Goal: Navigation & Orientation: Find specific page/section

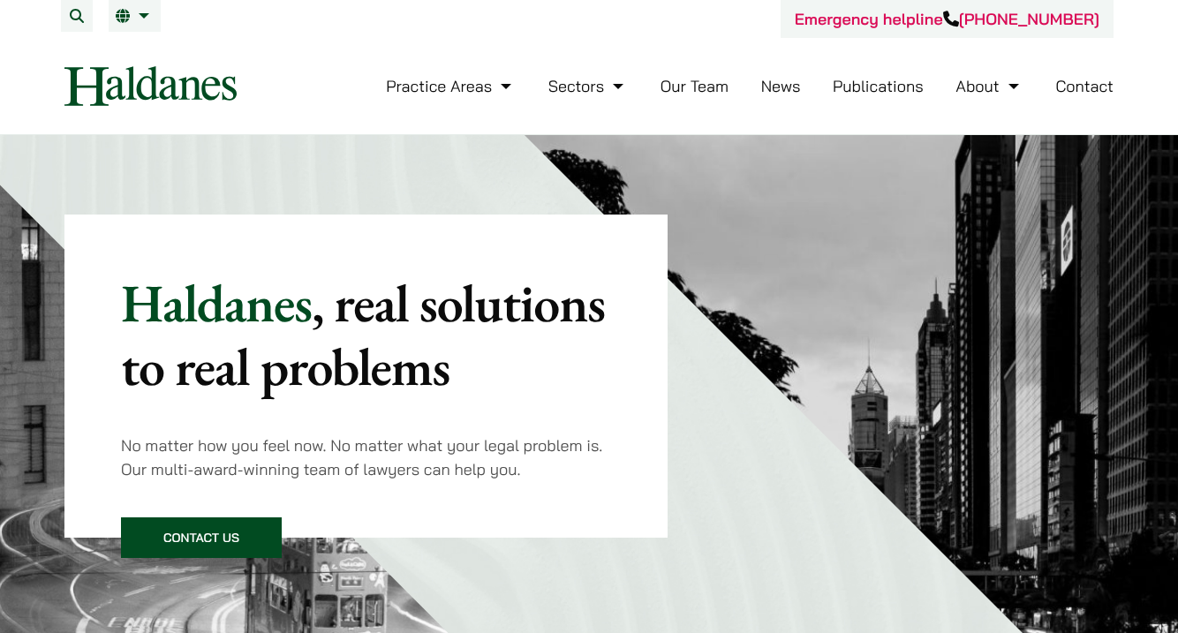
click at [765, 91] on link "News" at bounding box center [781, 86] width 40 height 20
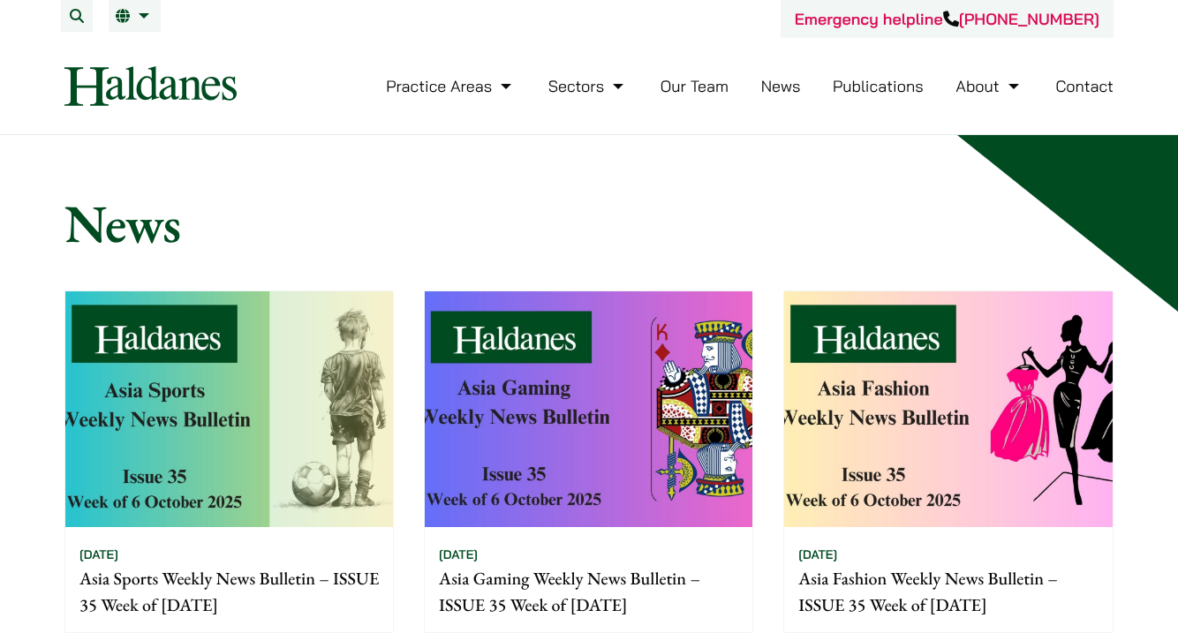
click at [852, 92] on link "Publications" at bounding box center [878, 86] width 91 height 20
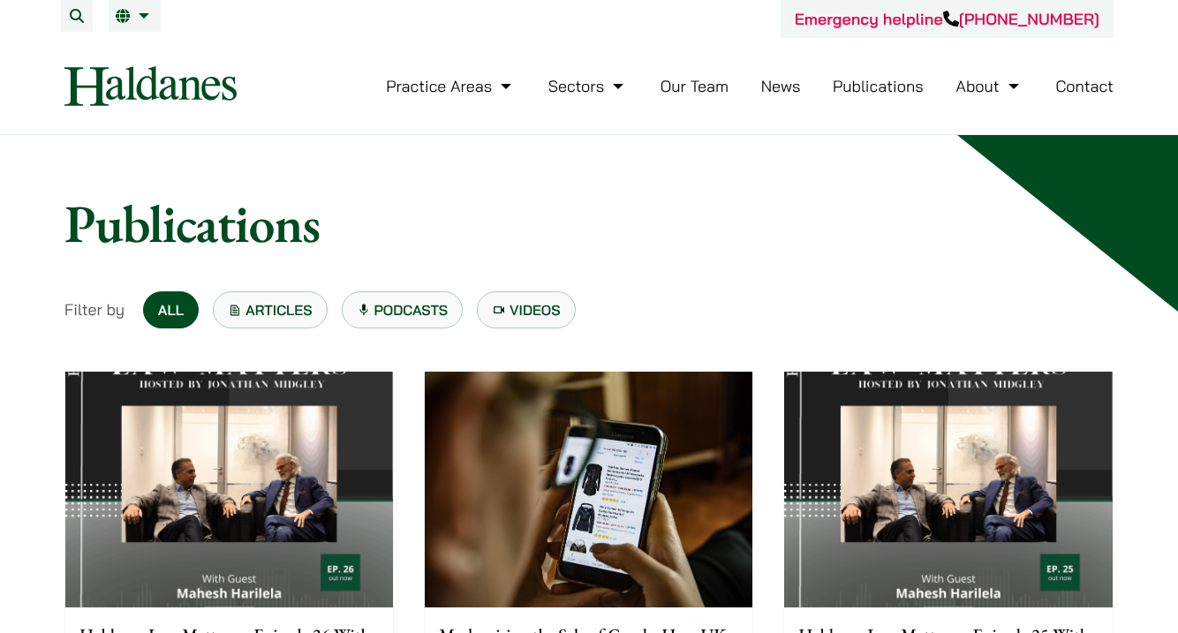
click at [696, 91] on link "Our Team" at bounding box center [695, 86] width 68 height 20
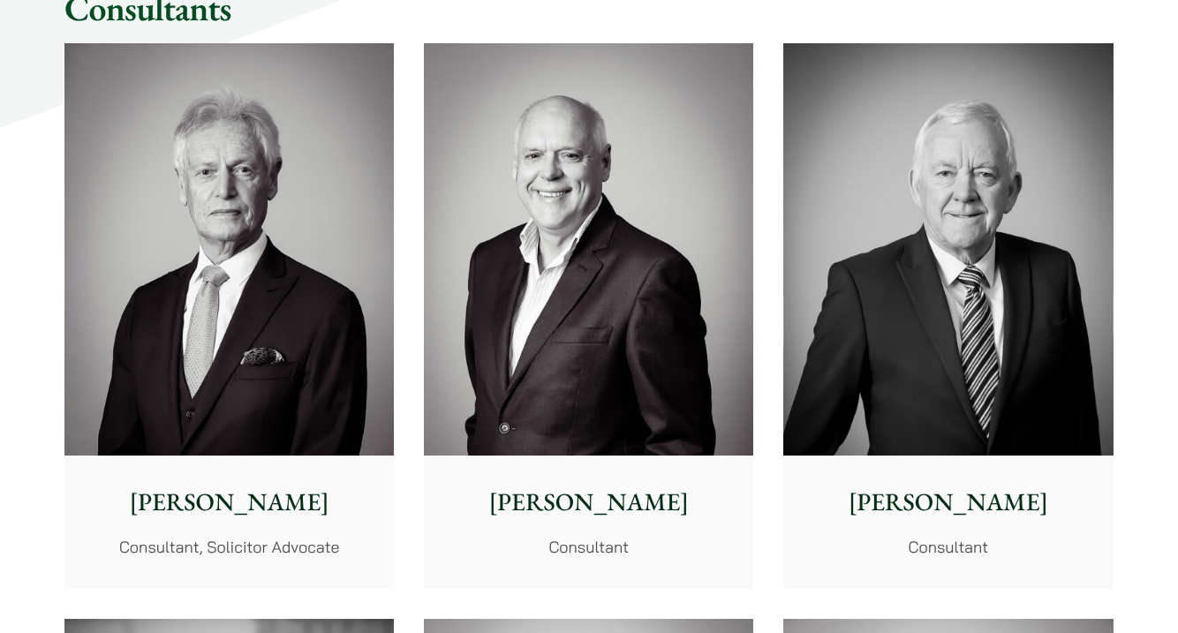
scroll to position [8208, 0]
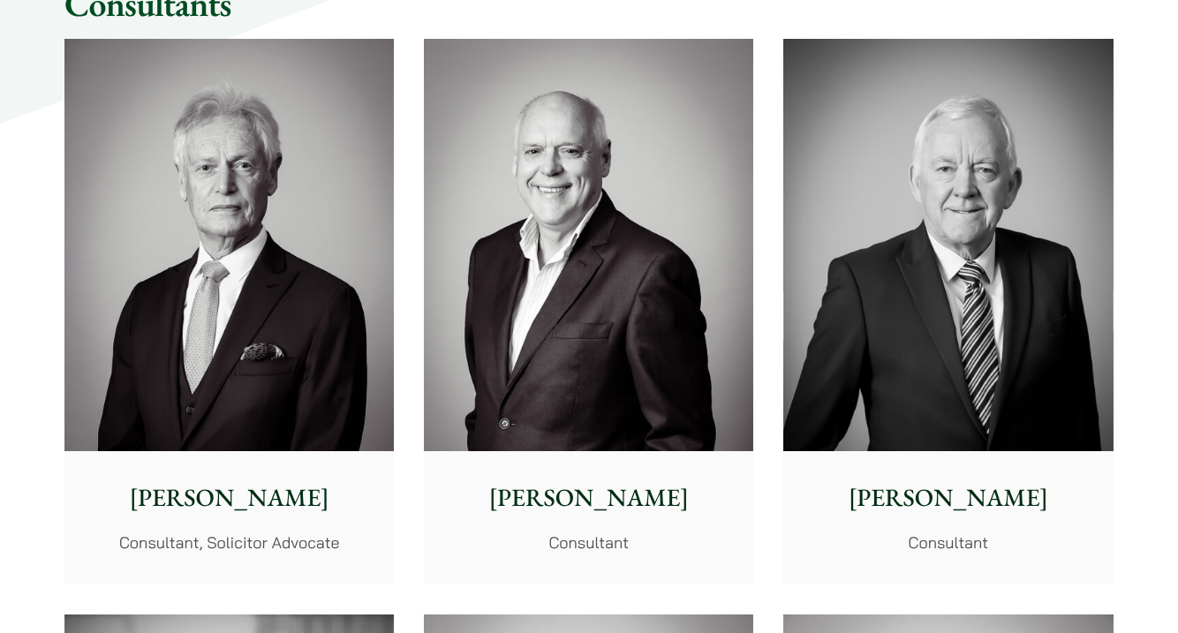
click at [276, 531] on p "Consultant, Solicitor Advocate" at bounding box center [229, 543] width 301 height 24
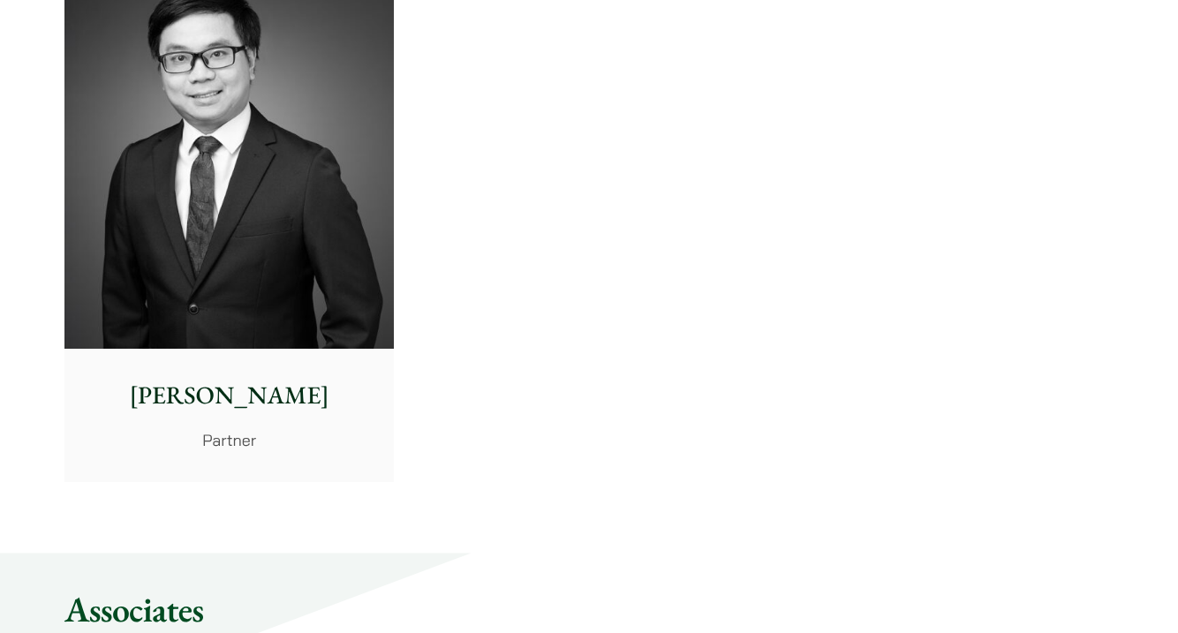
scroll to position [3912, 0]
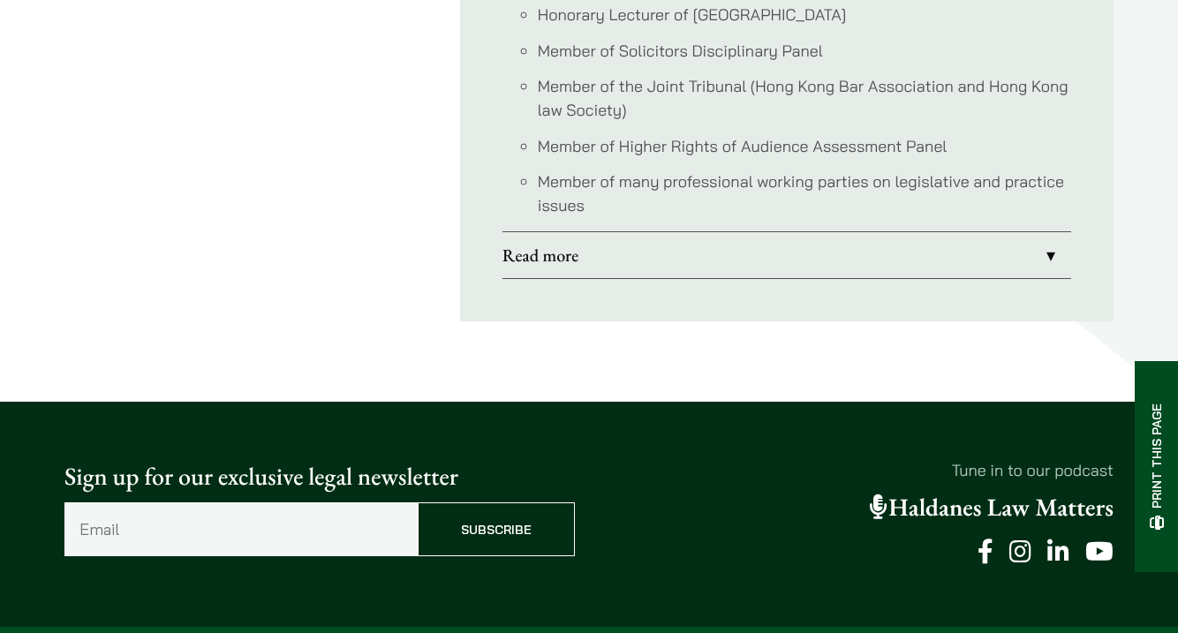
scroll to position [1942, 0]
